Goal: Task Accomplishment & Management: Use online tool/utility

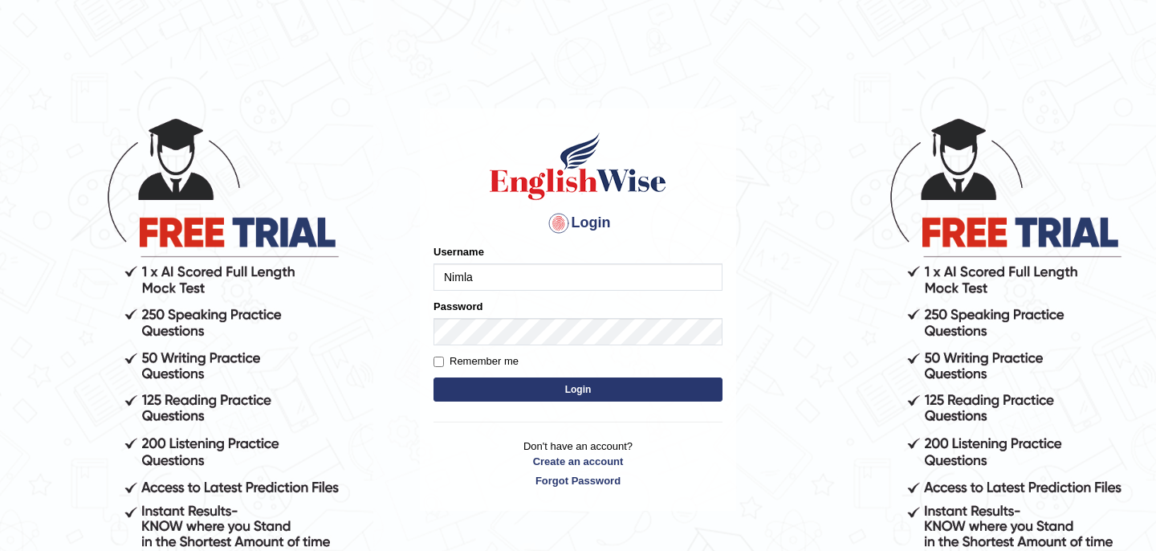
type input "Nimla"
click at [565, 393] on button "Login" at bounding box center [578, 389] width 289 height 24
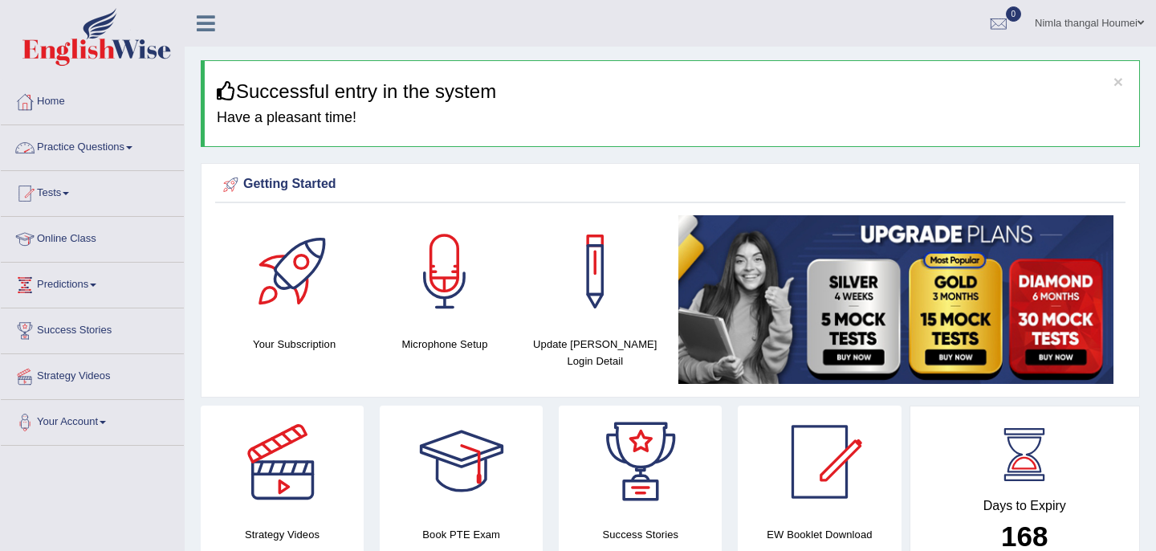
click at [68, 144] on link "Practice Questions" at bounding box center [92, 145] width 183 height 40
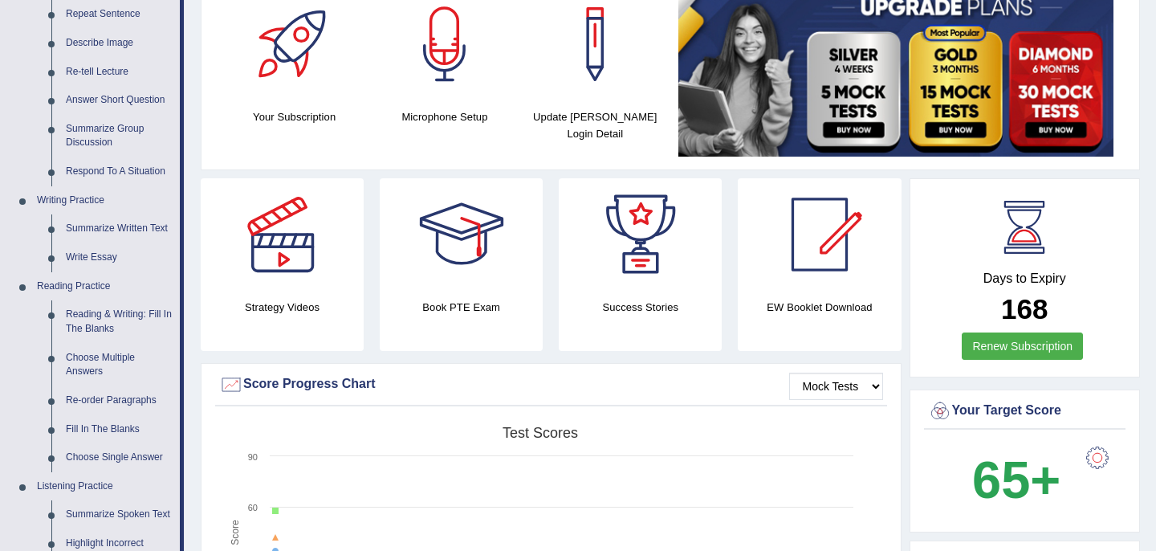
scroll to position [232, 0]
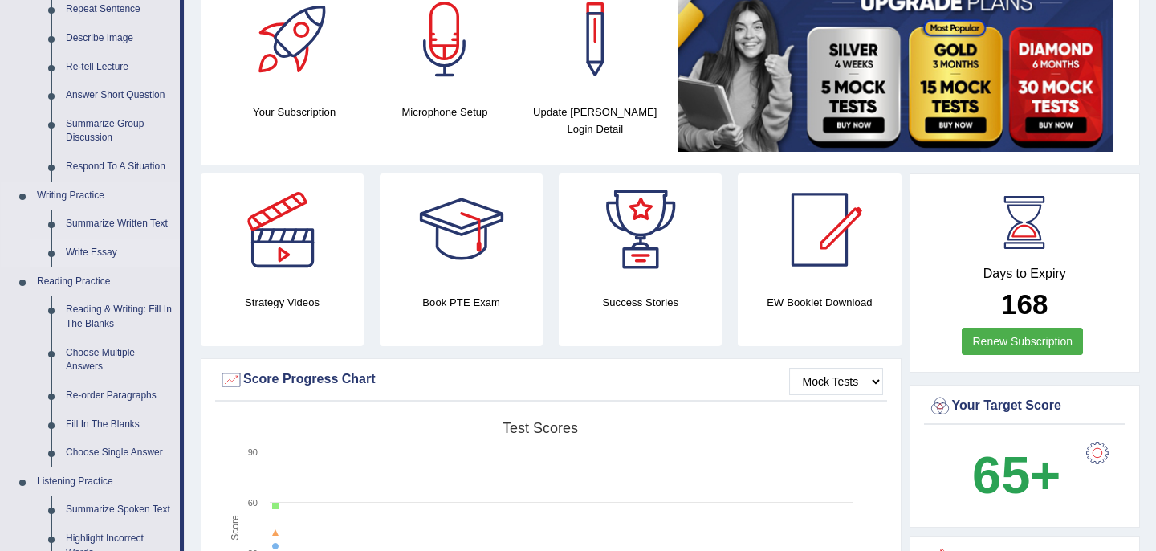
click at [92, 255] on link "Write Essay" at bounding box center [119, 252] width 121 height 29
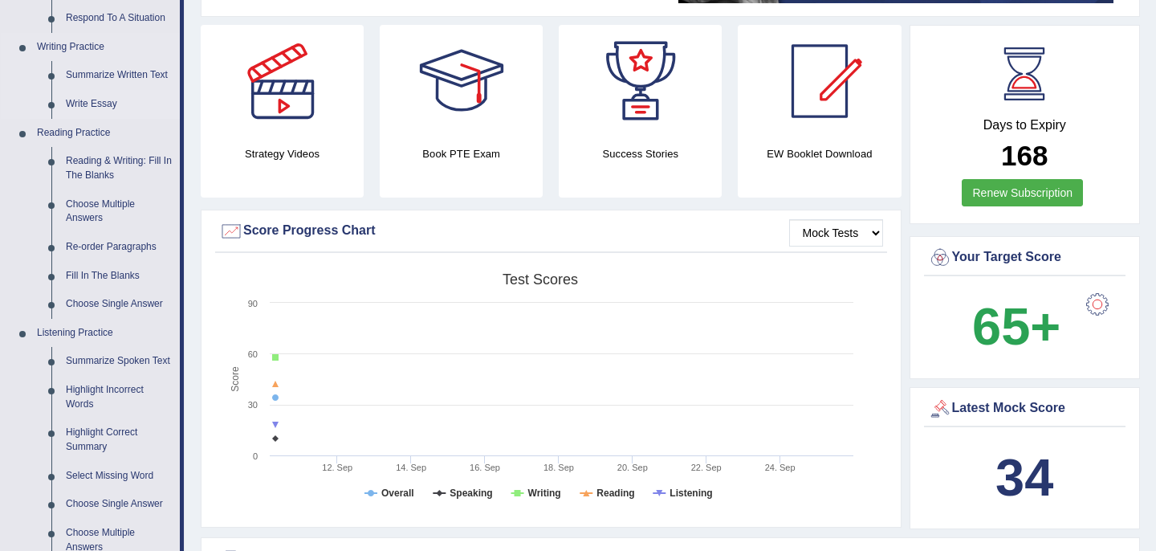
scroll to position [1102, 0]
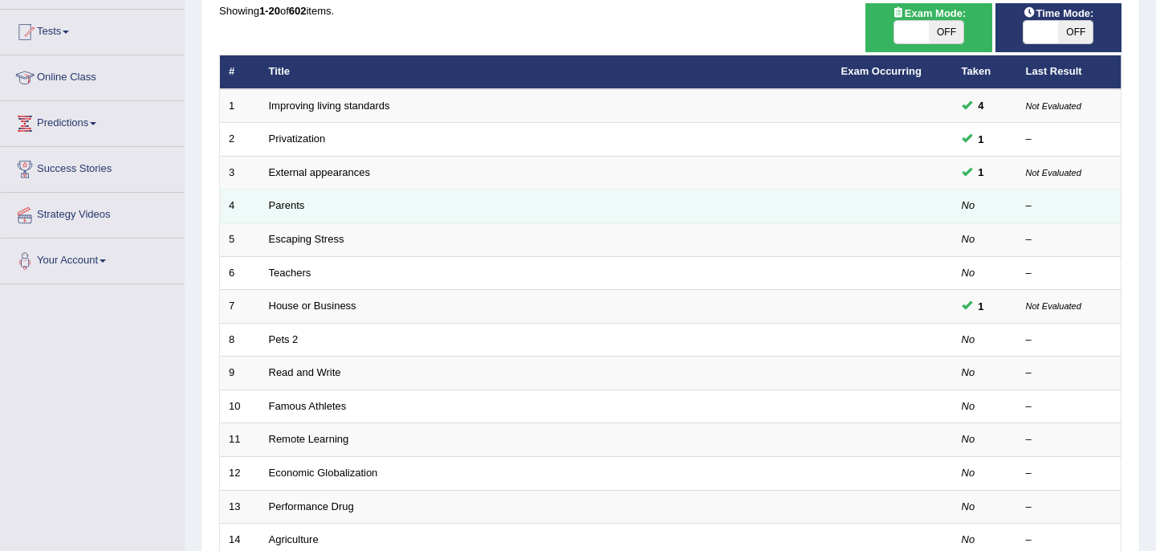
scroll to position [165, 0]
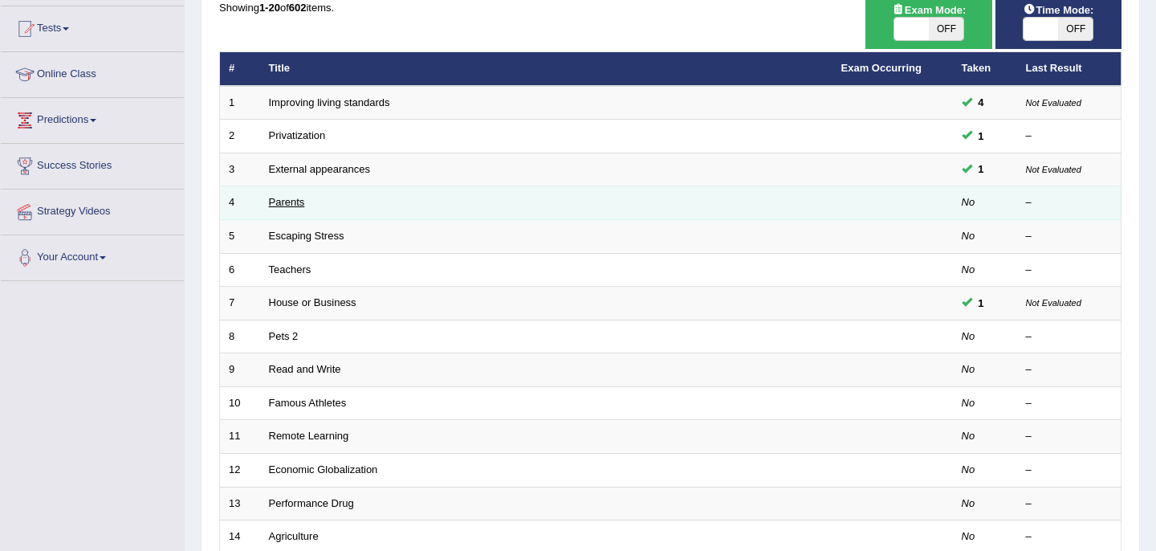
click at [285, 201] on link "Parents" at bounding box center [287, 202] width 36 height 12
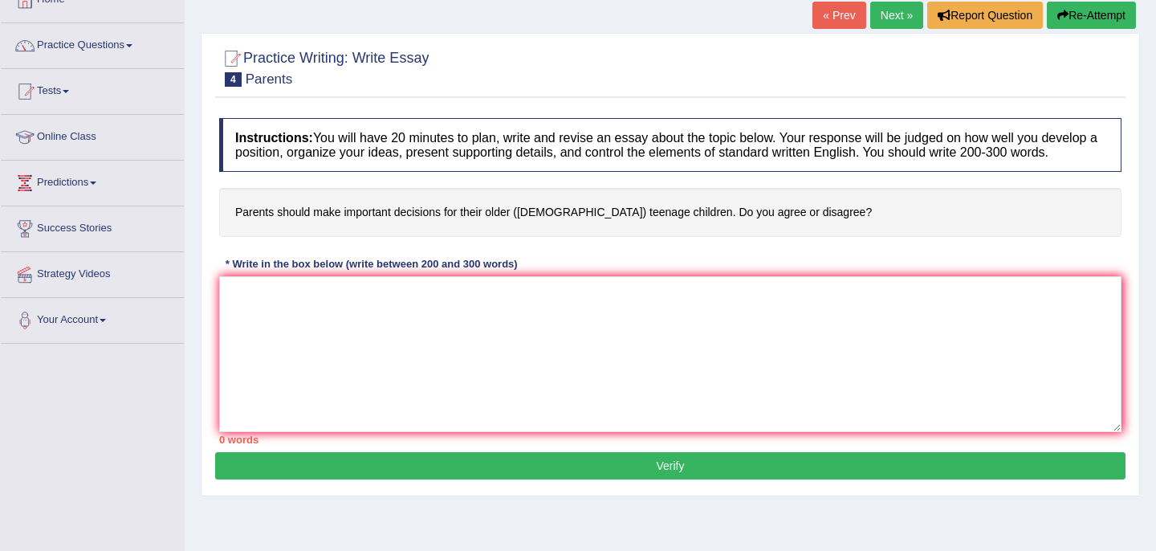
scroll to position [108, 0]
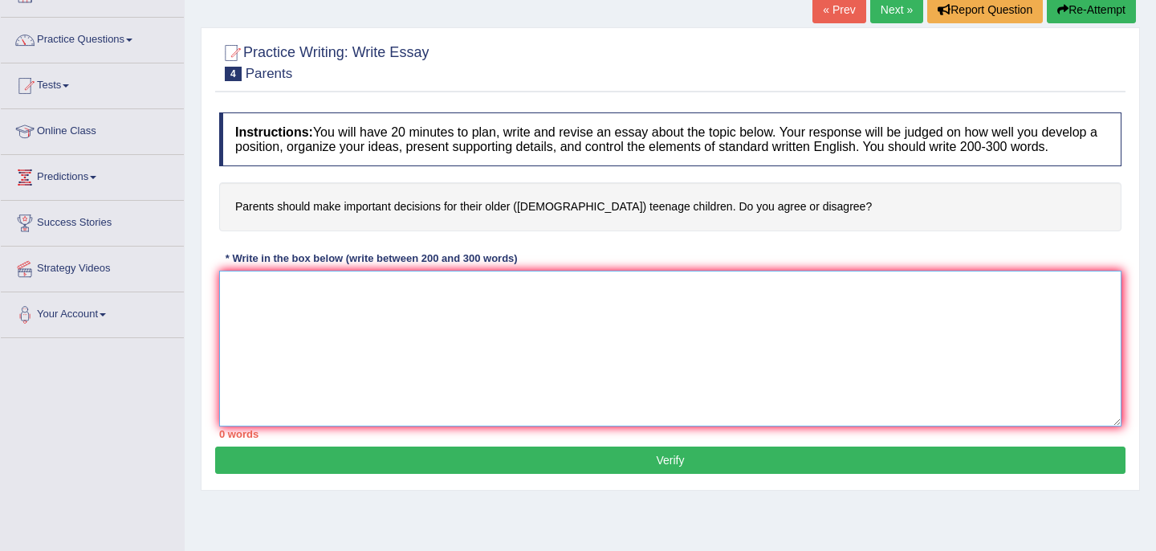
click at [254, 328] on textarea at bounding box center [670, 349] width 903 height 156
click at [243, 304] on textarea at bounding box center [670, 349] width 903 height 156
click at [374, 373] on textarea "The increasing influence o" at bounding box center [670, 349] width 903 height 156
click at [365, 300] on textarea "The increasing influence o" at bounding box center [670, 349] width 903 height 156
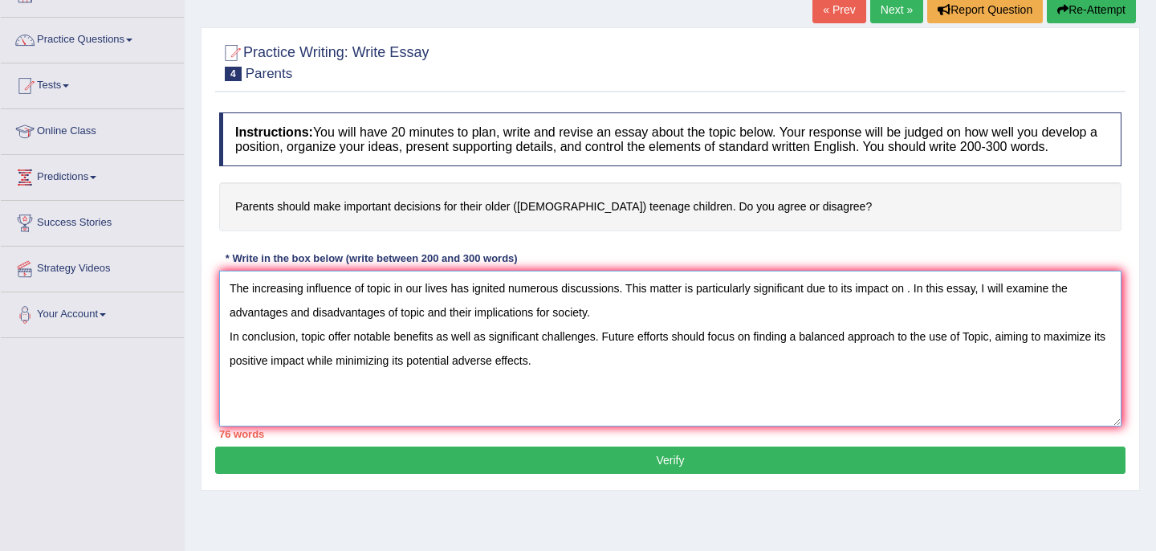
click at [604, 328] on textarea "The increasing influence of topic in our lives has ignited numerous discussions…" at bounding box center [670, 349] width 903 height 156
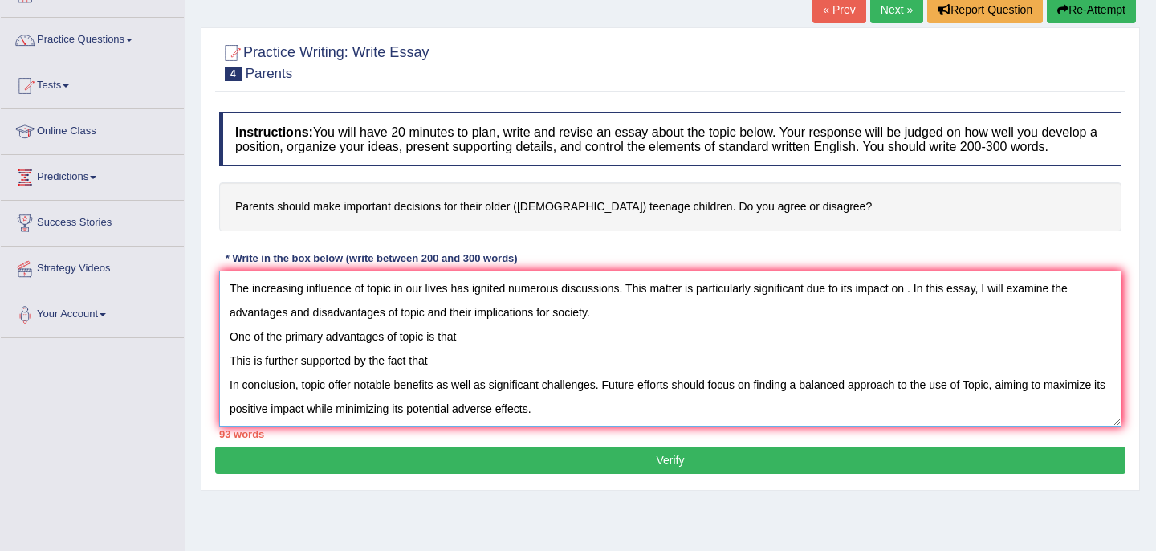
click at [468, 347] on textarea "The increasing influence of topic in our lives has ignited numerous discussions…" at bounding box center [670, 349] width 903 height 156
click at [437, 379] on textarea "The increasing influence of topic in our lives has ignited numerous discussions…" at bounding box center [670, 349] width 903 height 156
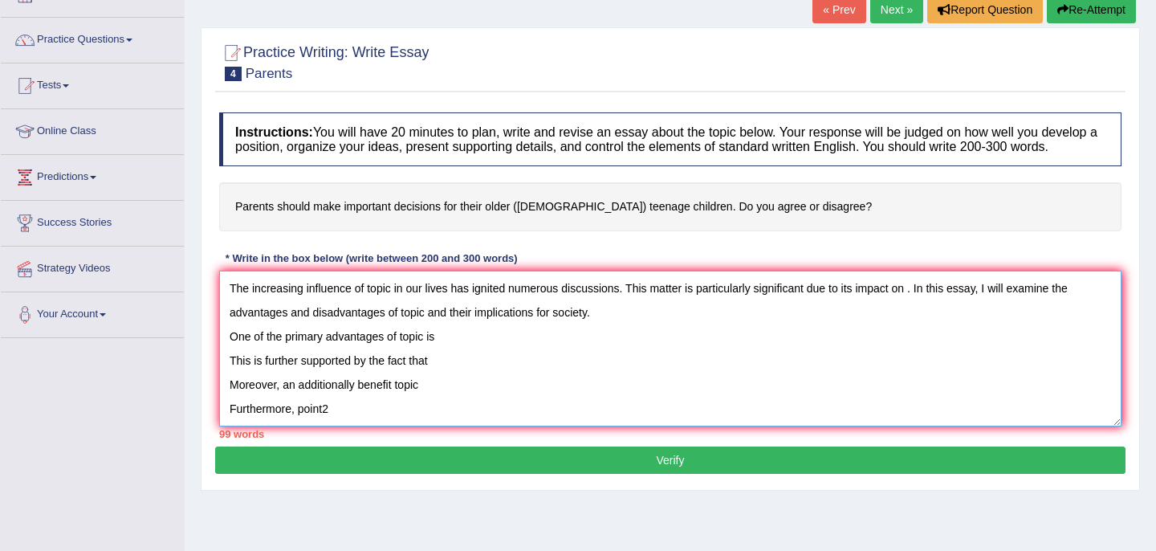
scroll to position [14, 0]
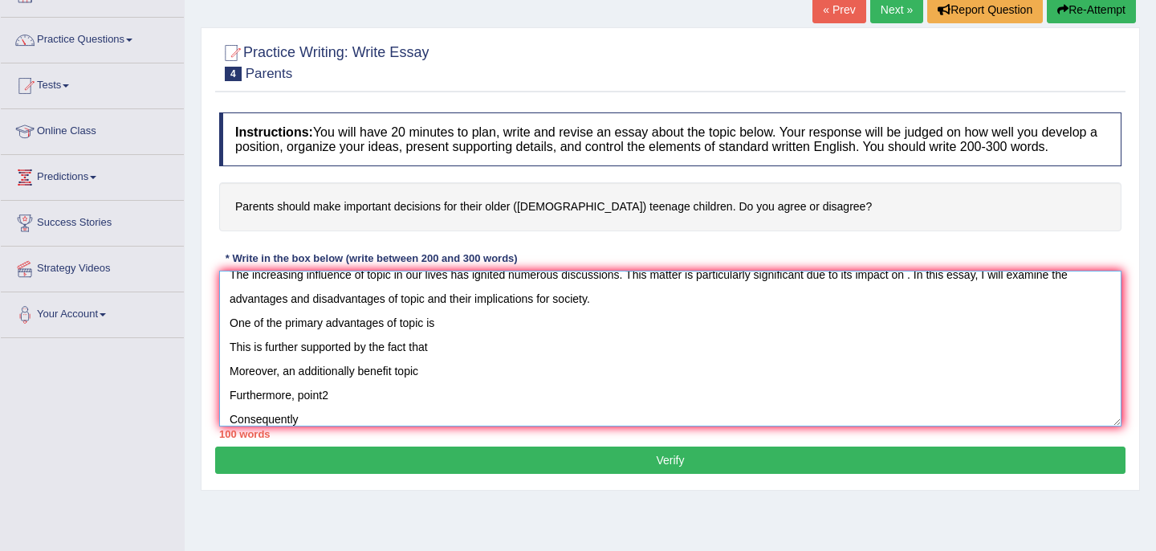
drag, startPoint x: 227, startPoint y: 410, endPoint x: 368, endPoint y: 408, distance: 140.5
click at [368, 408] on textarea "The increasing influence of topic in our lives has ignited numerous discussions…" at bounding box center [670, 349] width 903 height 156
click at [358, 405] on textarea "The increasing influence of topic in our lives has ignited numerous discussions…" at bounding box center [670, 349] width 903 height 156
click at [446, 376] on textarea "The increasing influence of topic in our lives has ignited numerous discussions…" at bounding box center [670, 349] width 903 height 156
click at [230, 426] on textarea "The increasing influence of topic in our lives has ignited numerous discussions…" at bounding box center [670, 349] width 903 height 156
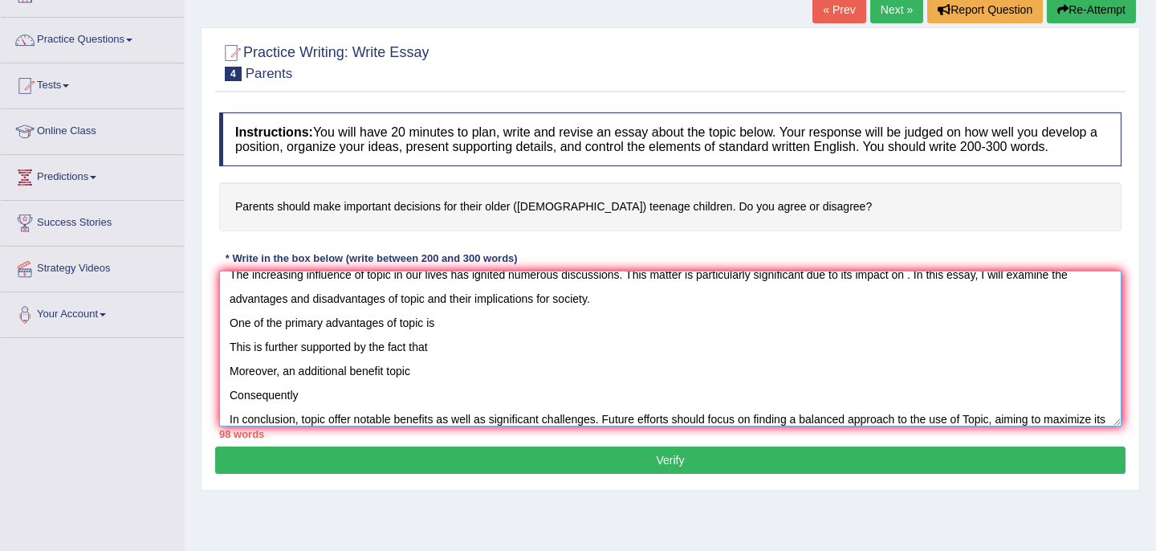
click at [307, 407] on textarea "The increasing influence of topic in our lives has ignited numerous discussions…" at bounding box center [670, 349] width 903 height 156
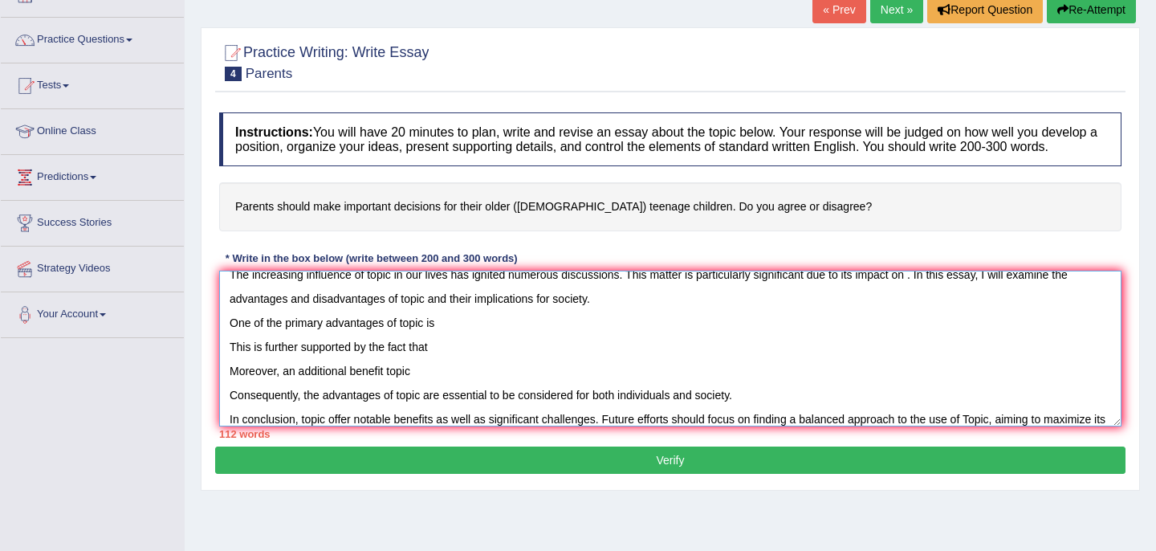
type textarea "The increasing influence of topic in our lives has ignited numerous discussions…"
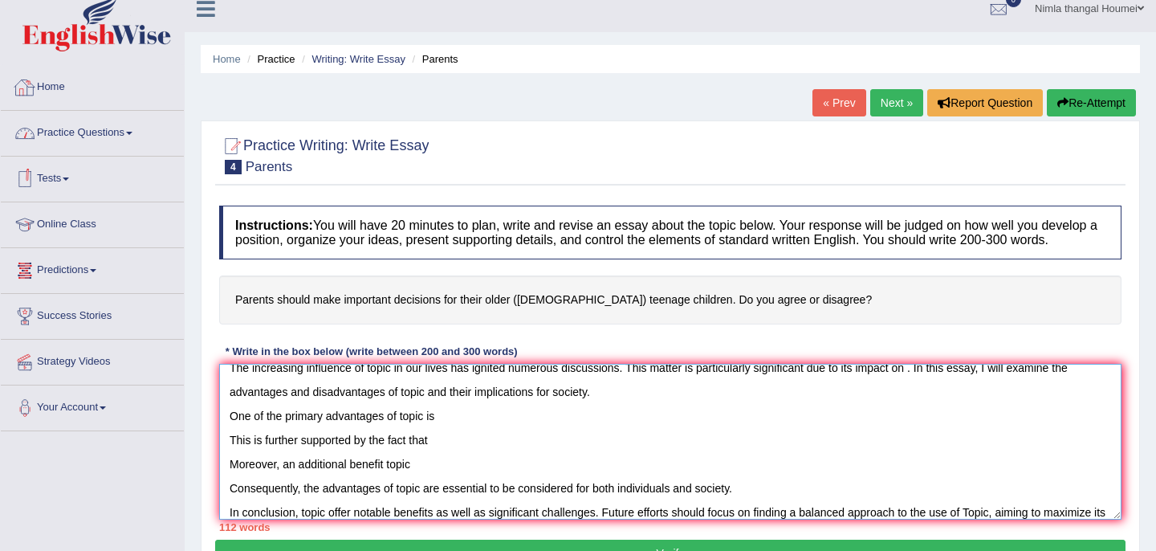
scroll to position [0, 0]
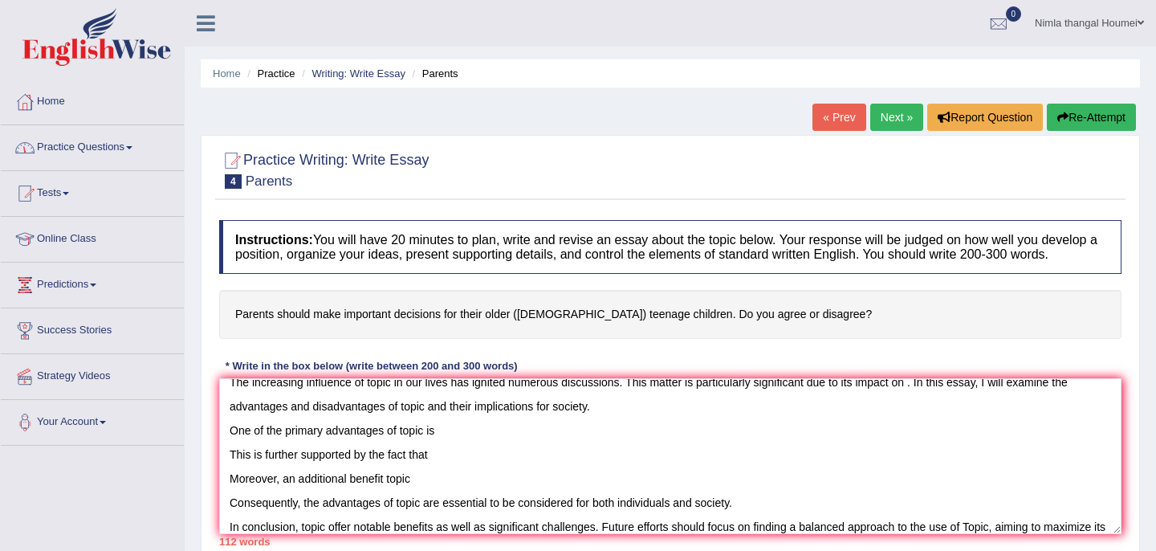
click at [62, 145] on link "Practice Questions" at bounding box center [92, 145] width 183 height 40
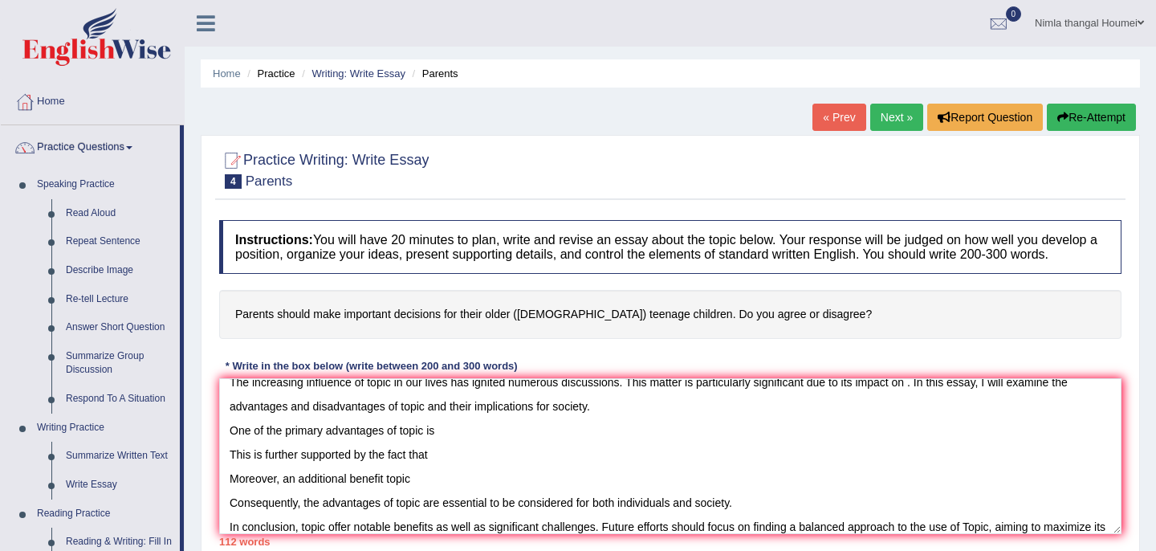
click at [876, 112] on link "Next »" at bounding box center [896, 117] width 53 height 27
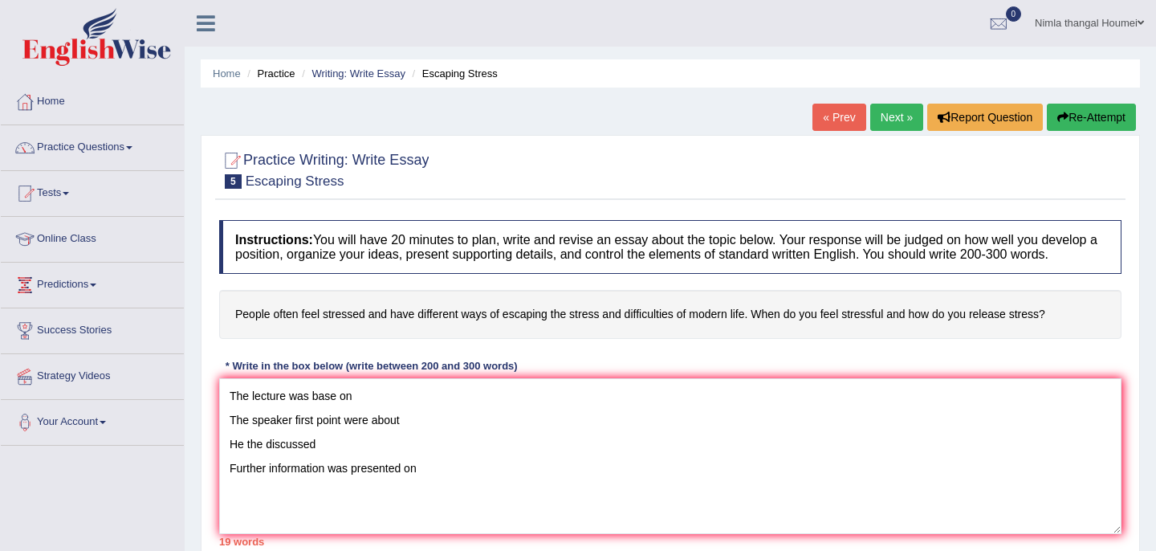
click at [477, 467] on textarea "The lecture was base on The speaker first point were about He the discussed Fur…" at bounding box center [670, 456] width 903 height 156
click at [324, 466] on textarea "The lecture was base on The speaker first point were about He the discussed Fur…" at bounding box center [670, 456] width 903 height 156
click at [459, 466] on textarea "The lecture was base on The speaker first point were about He the discussed Fur…" at bounding box center [670, 456] width 903 height 156
click at [473, 491] on textarea "The lecture was base on The speaker first point were about He the discussed Fur…" at bounding box center [670, 456] width 903 height 156
click at [532, 475] on textarea "The lecture was base on The speaker first point were about He the discussed Fur…" at bounding box center [670, 456] width 903 height 156
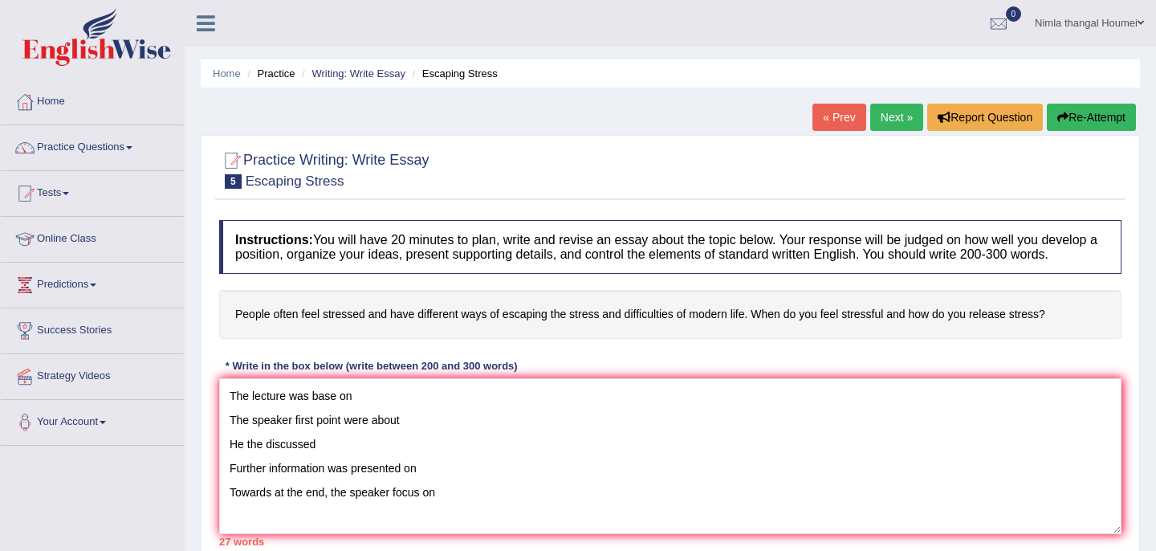
click at [460, 520] on textarea "The lecture was base on The speaker first point were about He the discussed Fur…" at bounding box center [670, 456] width 903 height 156
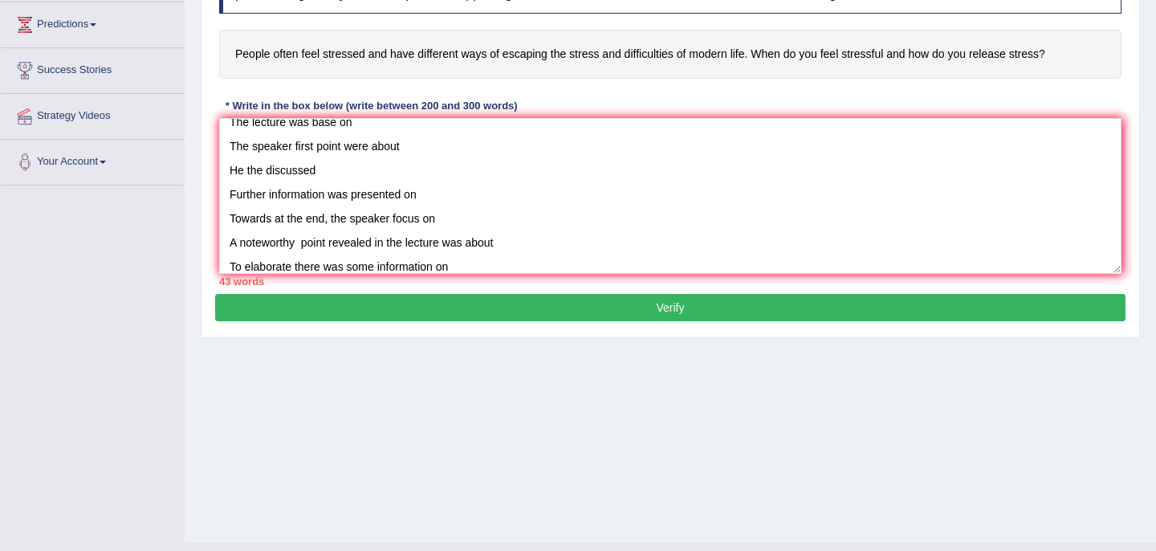
scroll to position [38, 0]
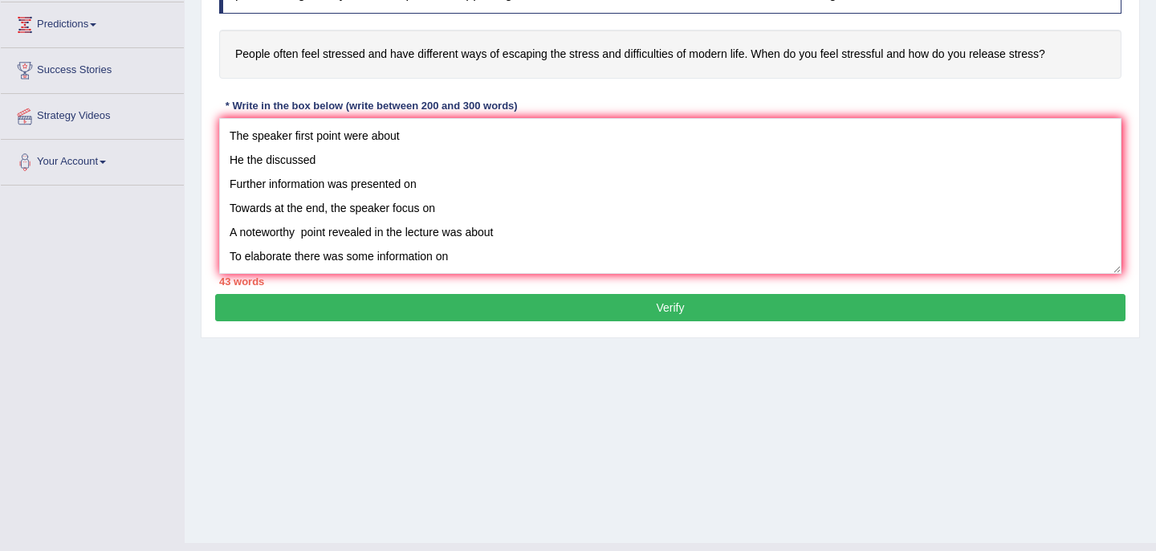
drag, startPoint x: 228, startPoint y: 260, endPoint x: 491, endPoint y: 248, distance: 262.9
click at [491, 248] on textarea "The lecture was base on The speaker first point were about He the discussed Fur…" at bounding box center [670, 196] width 903 height 156
click at [499, 263] on textarea "The lecture was base on The speaker first point were about He the discussed Fur…" at bounding box center [670, 196] width 903 height 156
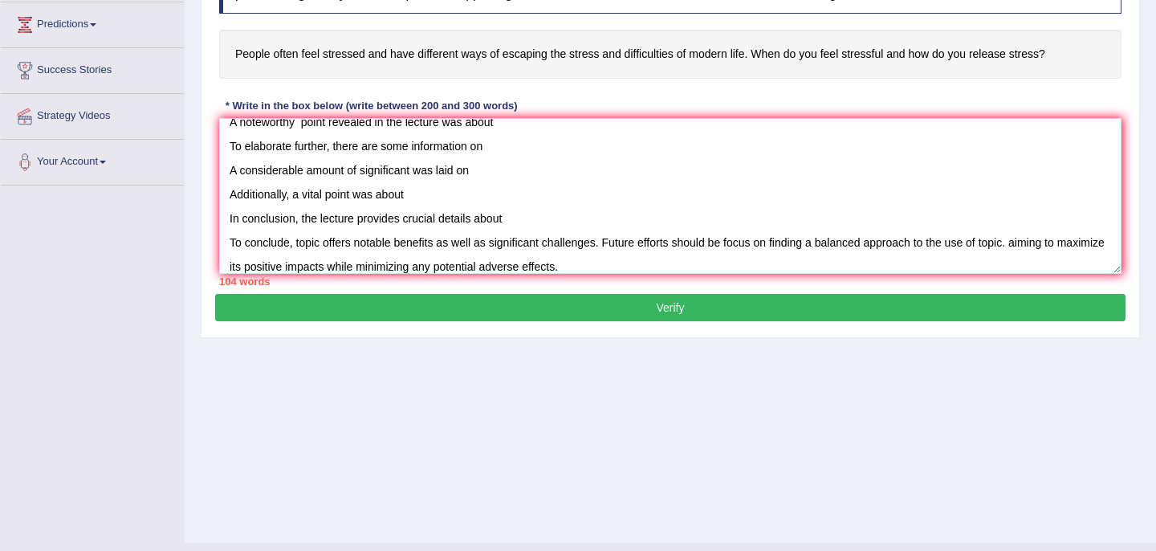
scroll to position [158, 0]
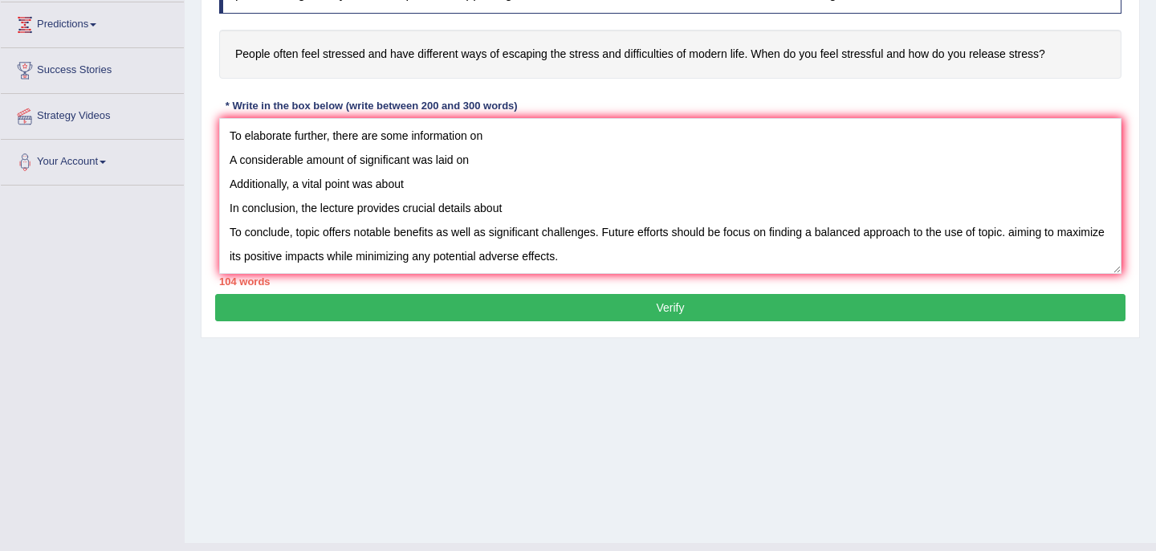
type textarea "The lecture was base on The speaker first point were about He the discussed Fur…"
